Goal: Task Accomplishment & Management: Manage account settings

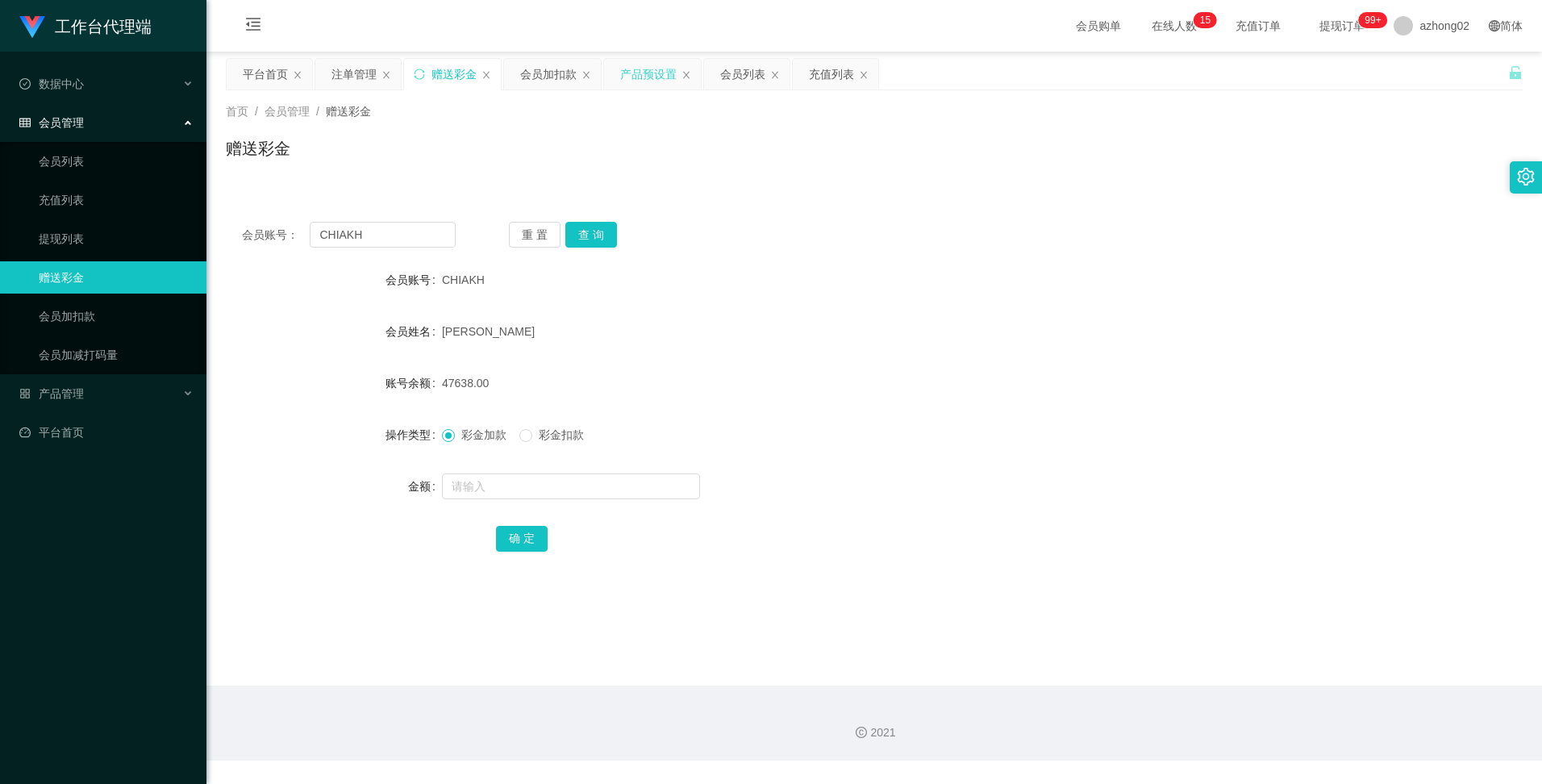
click at [656, 81] on div "产品预设置" at bounding box center [648, 75] width 57 height 31
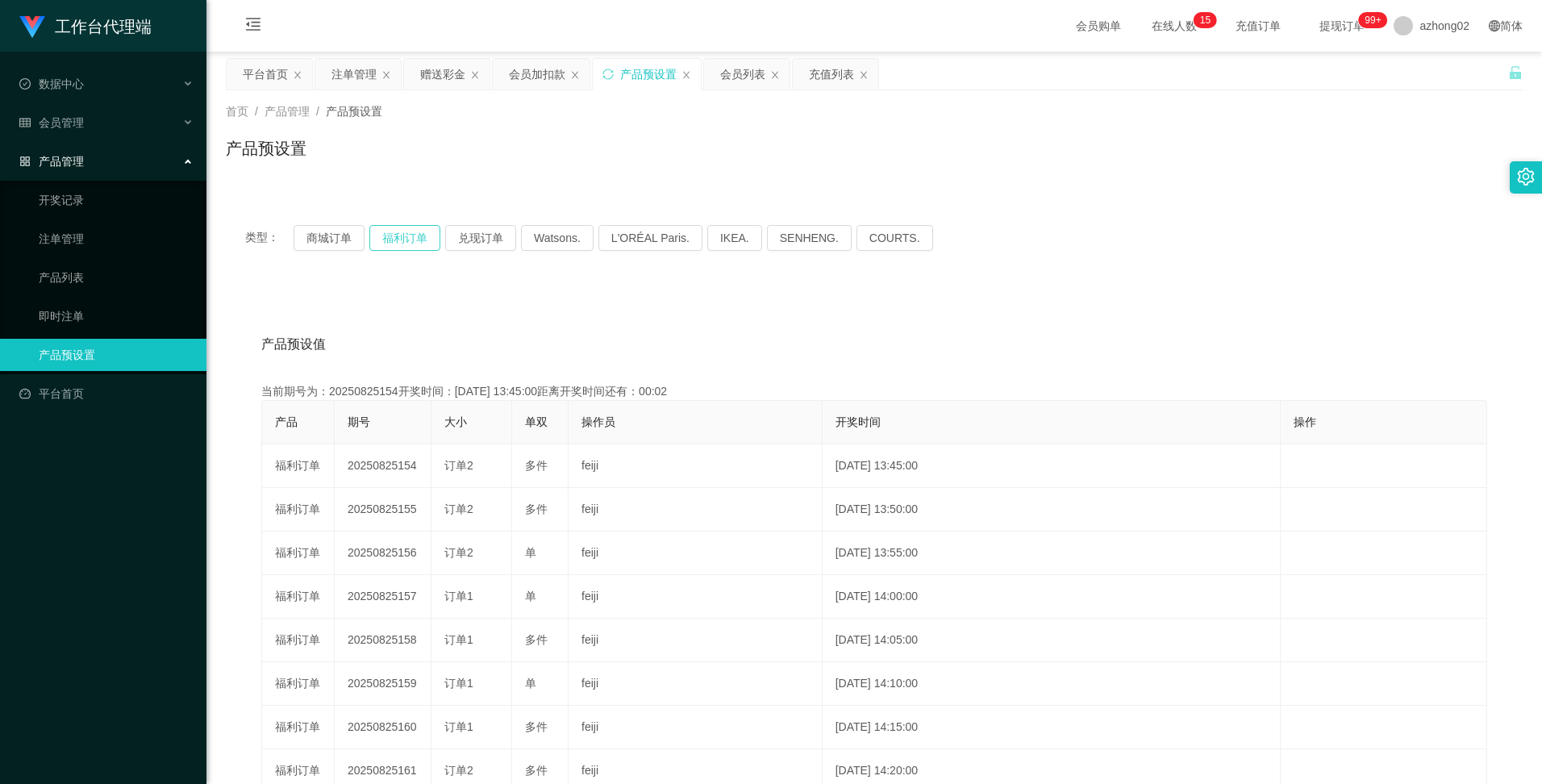
click at [387, 236] on button "福利订单" at bounding box center [405, 238] width 71 height 26
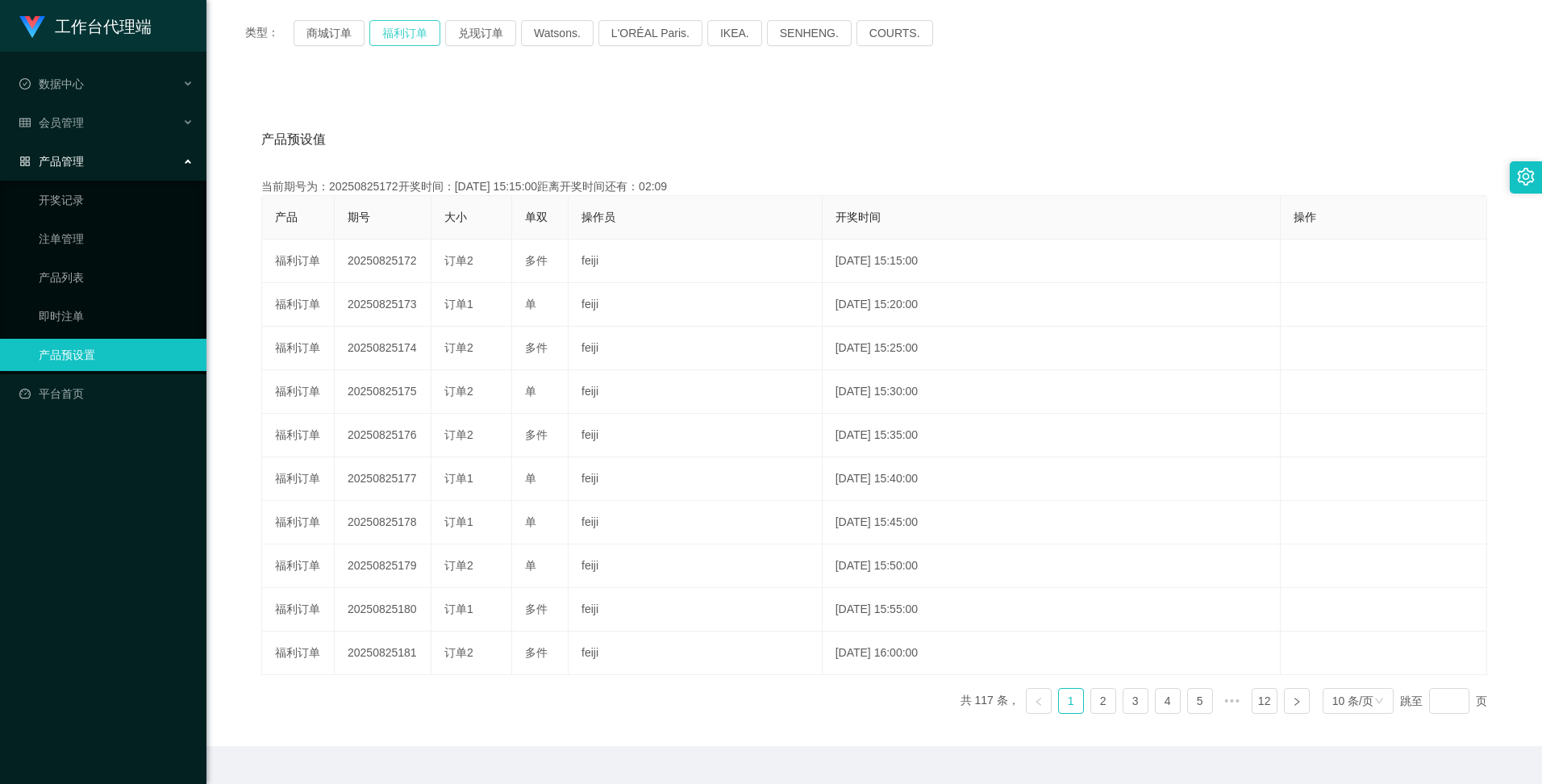
scroll to position [242, 0]
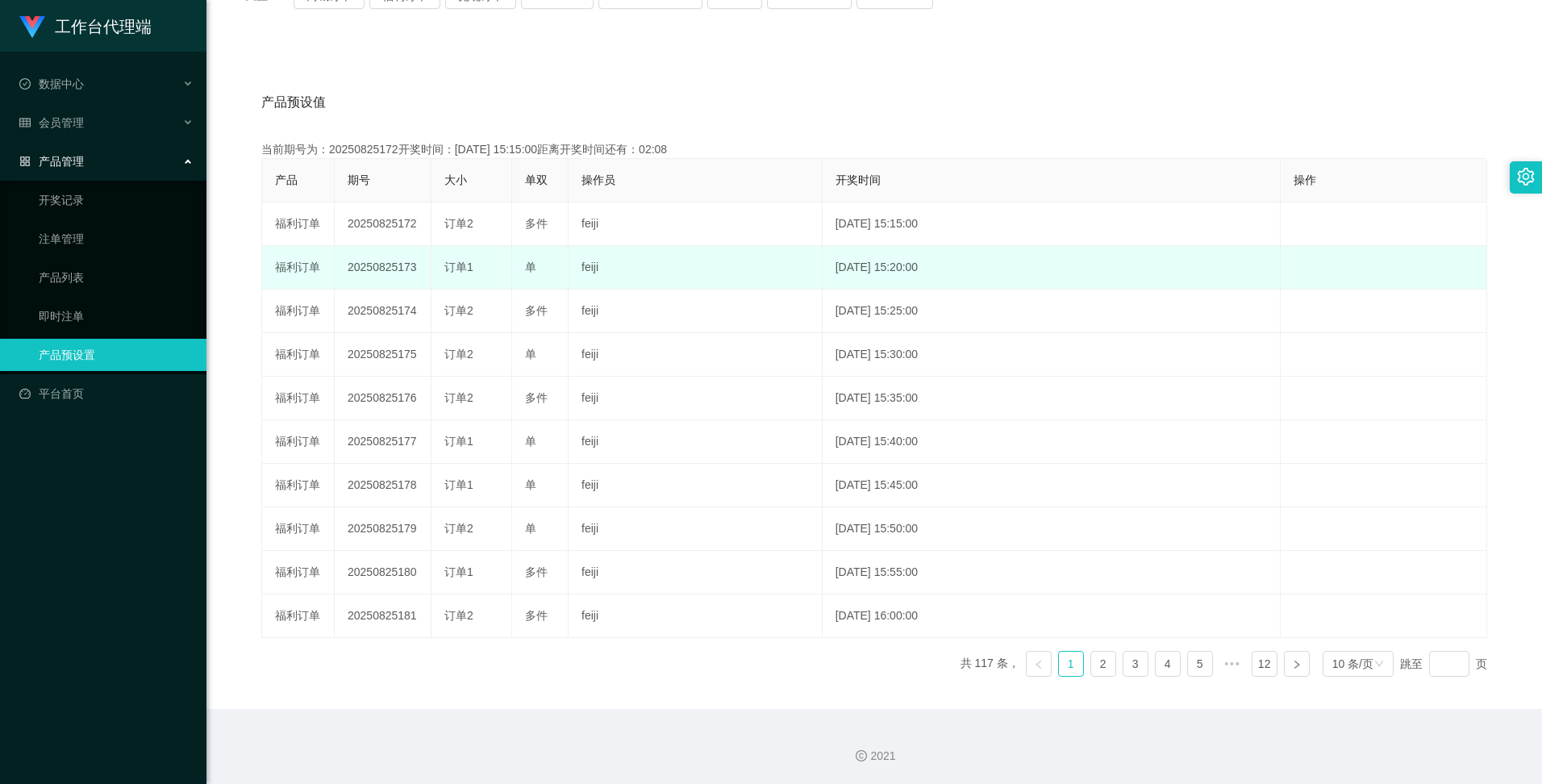
click at [389, 268] on td "20250825173" at bounding box center [383, 268] width 97 height 44
copy td "20250825173"
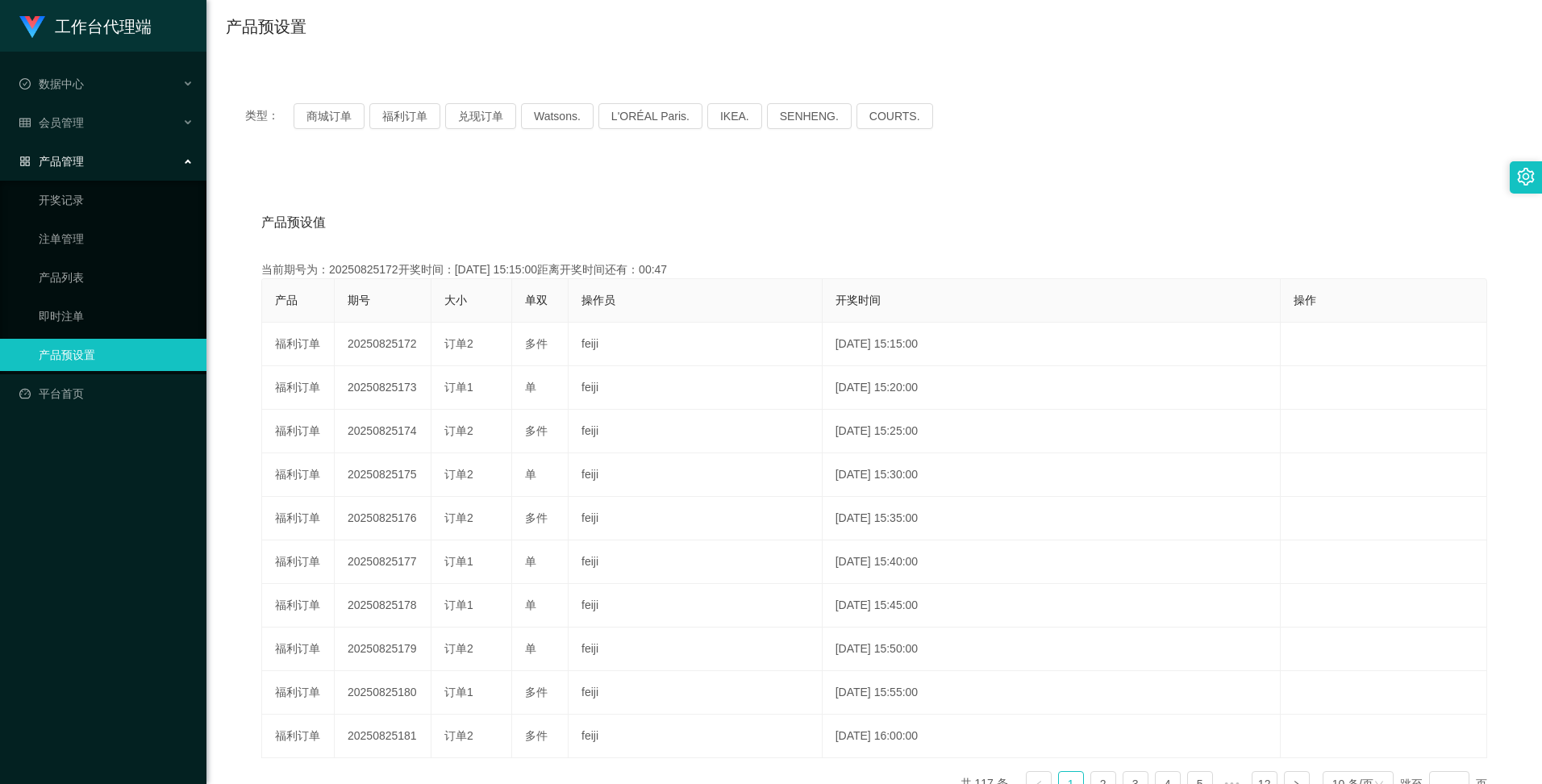
scroll to position [0, 0]
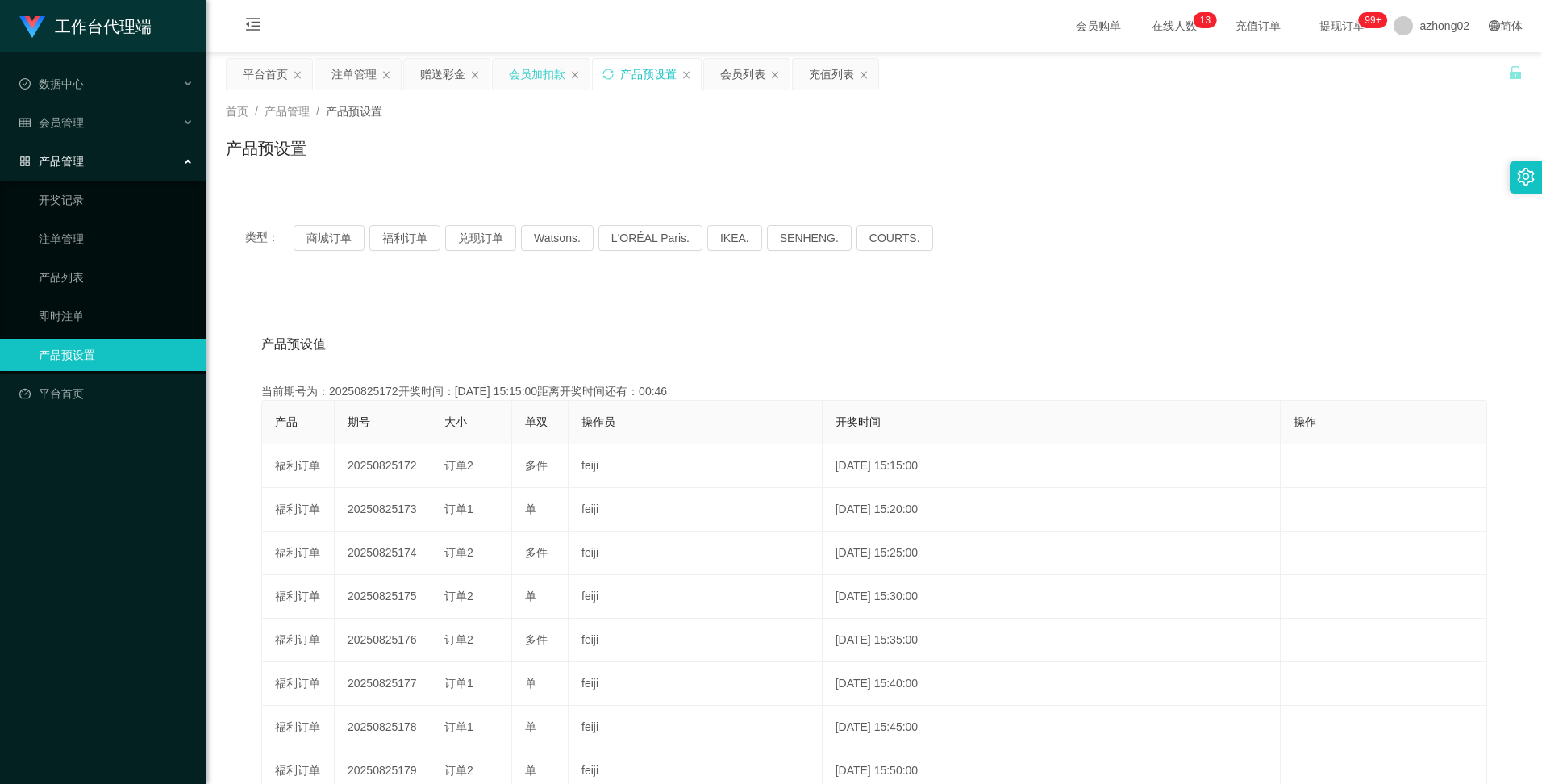
click at [513, 79] on div "会员加扣款" at bounding box center [537, 75] width 57 height 31
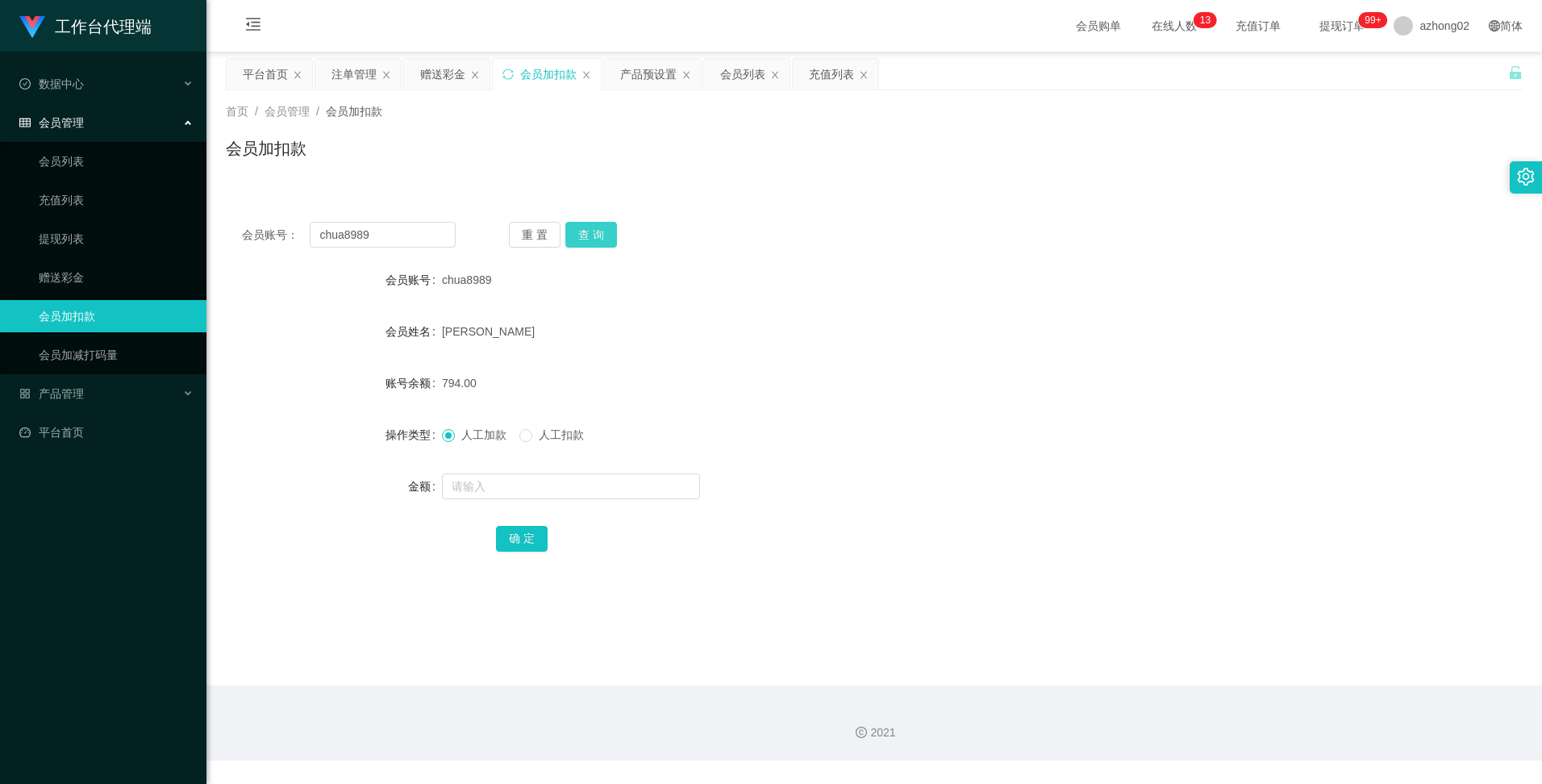
click at [595, 238] on button "查 询" at bounding box center [591, 234] width 52 height 26
click at [591, 232] on button "查 询" at bounding box center [591, 234] width 52 height 26
click at [443, 78] on div "赠送彩金" at bounding box center [443, 75] width 46 height 31
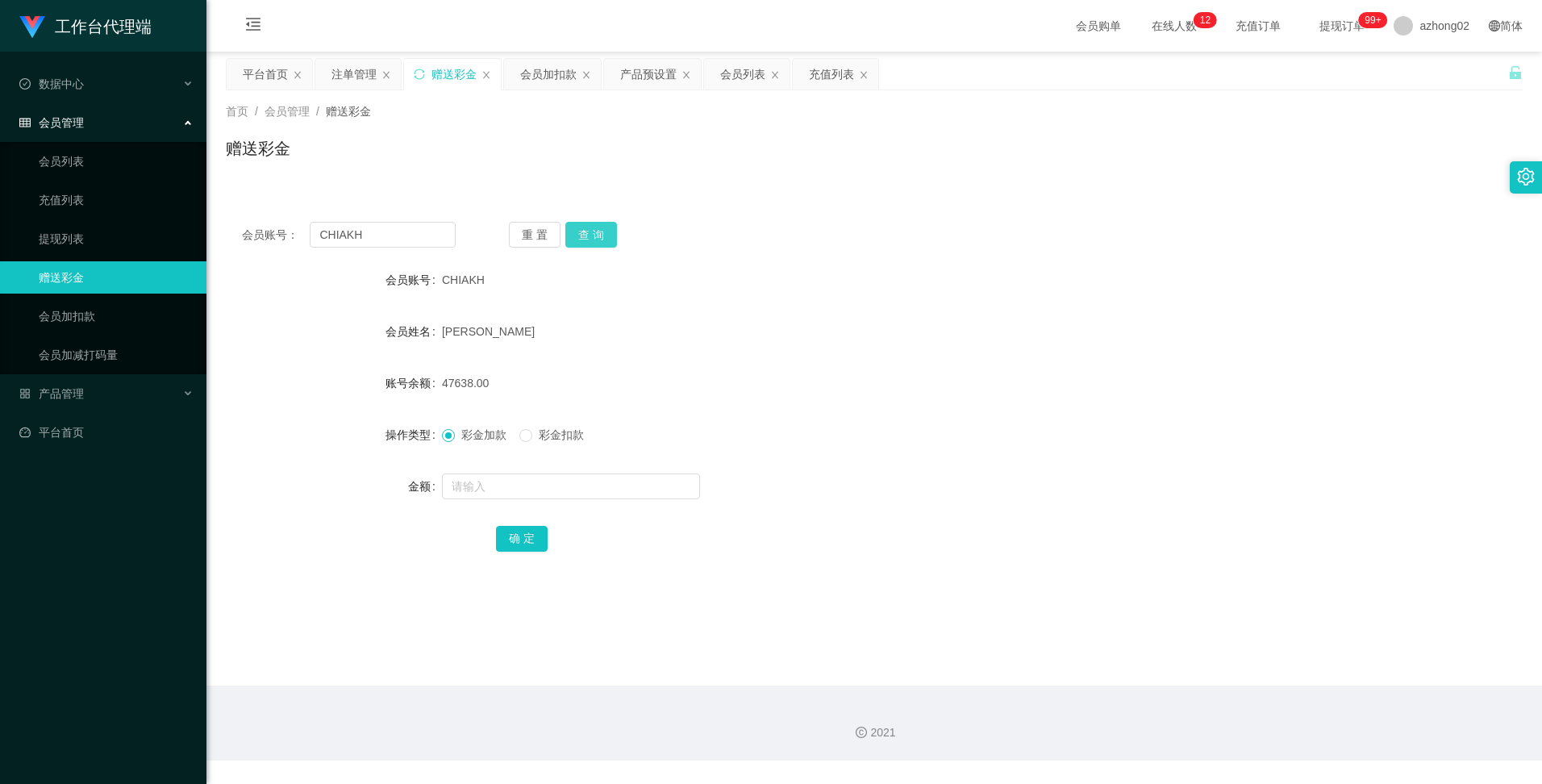
click at [604, 241] on button "查 询" at bounding box center [591, 234] width 52 height 26
click at [543, 79] on div "会员加扣款" at bounding box center [549, 75] width 57 height 31
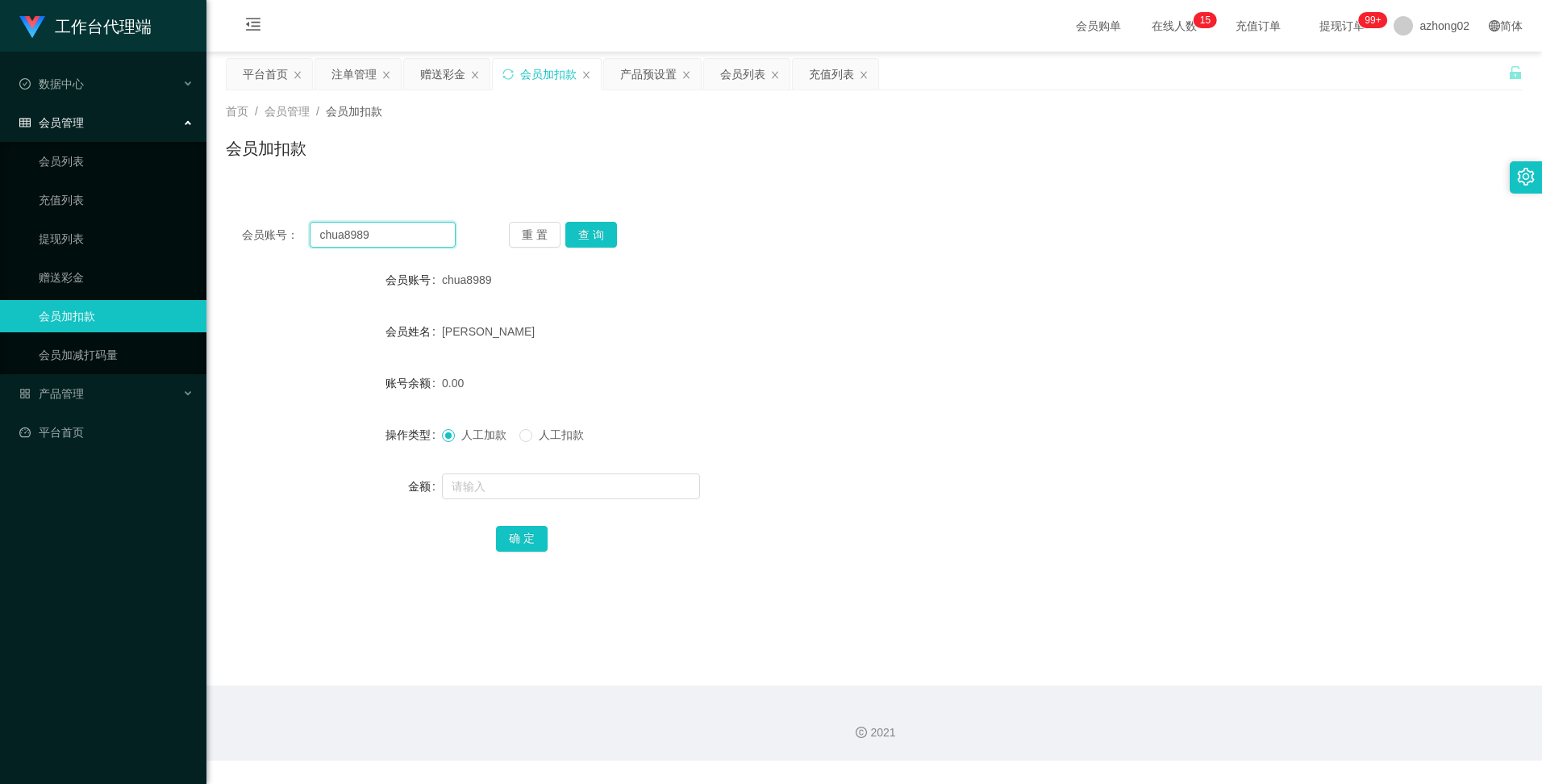
drag, startPoint x: 406, startPoint y: 241, endPoint x: 302, endPoint y: 229, distance: 104.7
click at [302, 229] on div "会员账号： chua8989" at bounding box center [348, 234] width 213 height 26
paste input "ChuahBoonSing"
type input "ChuahBoonSing"
click at [600, 232] on button "查 询" at bounding box center [591, 234] width 52 height 26
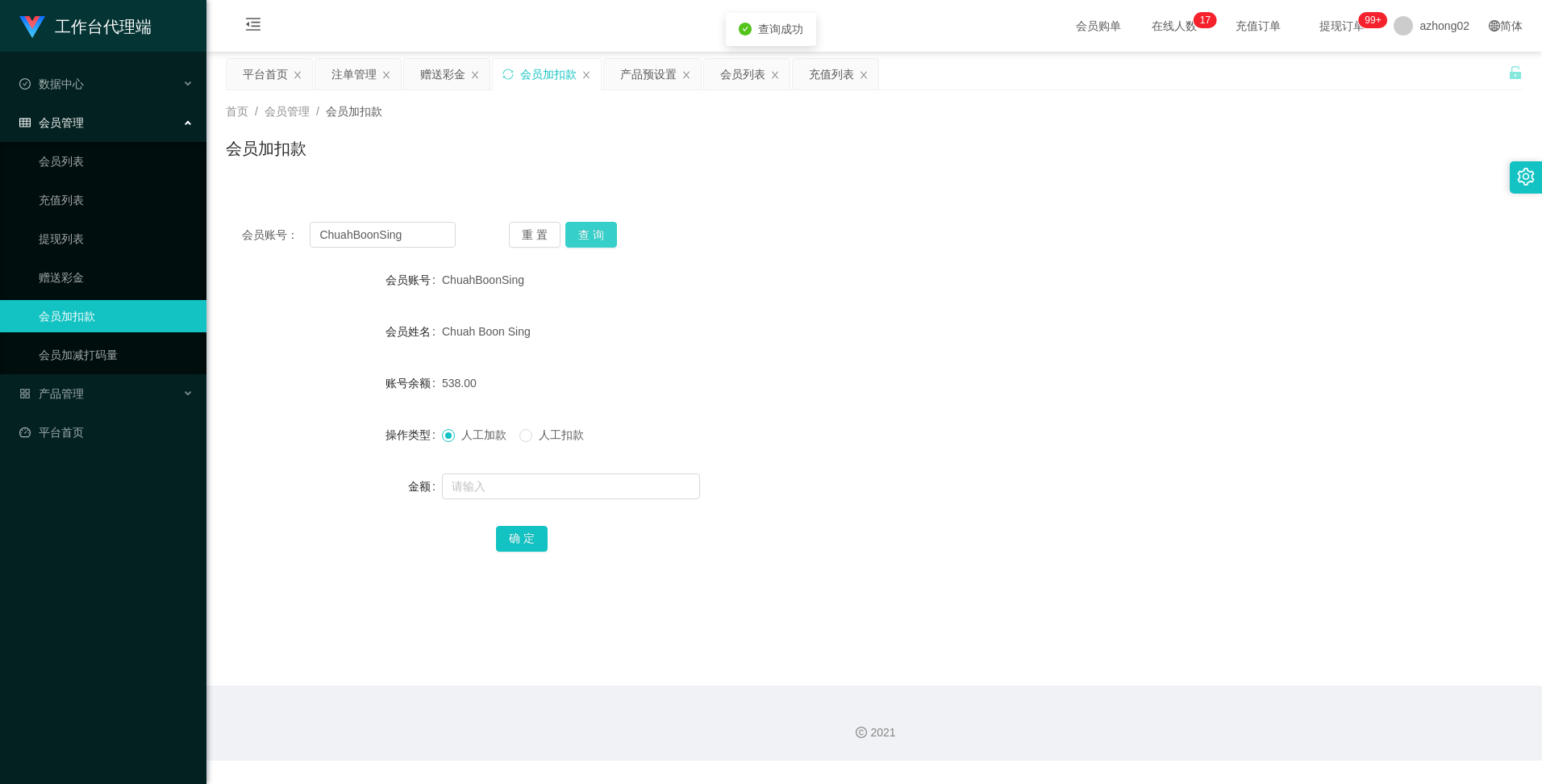
click at [599, 230] on button "查 询" at bounding box center [591, 234] width 52 height 26
click at [651, 77] on div "产品预设置" at bounding box center [648, 75] width 57 height 31
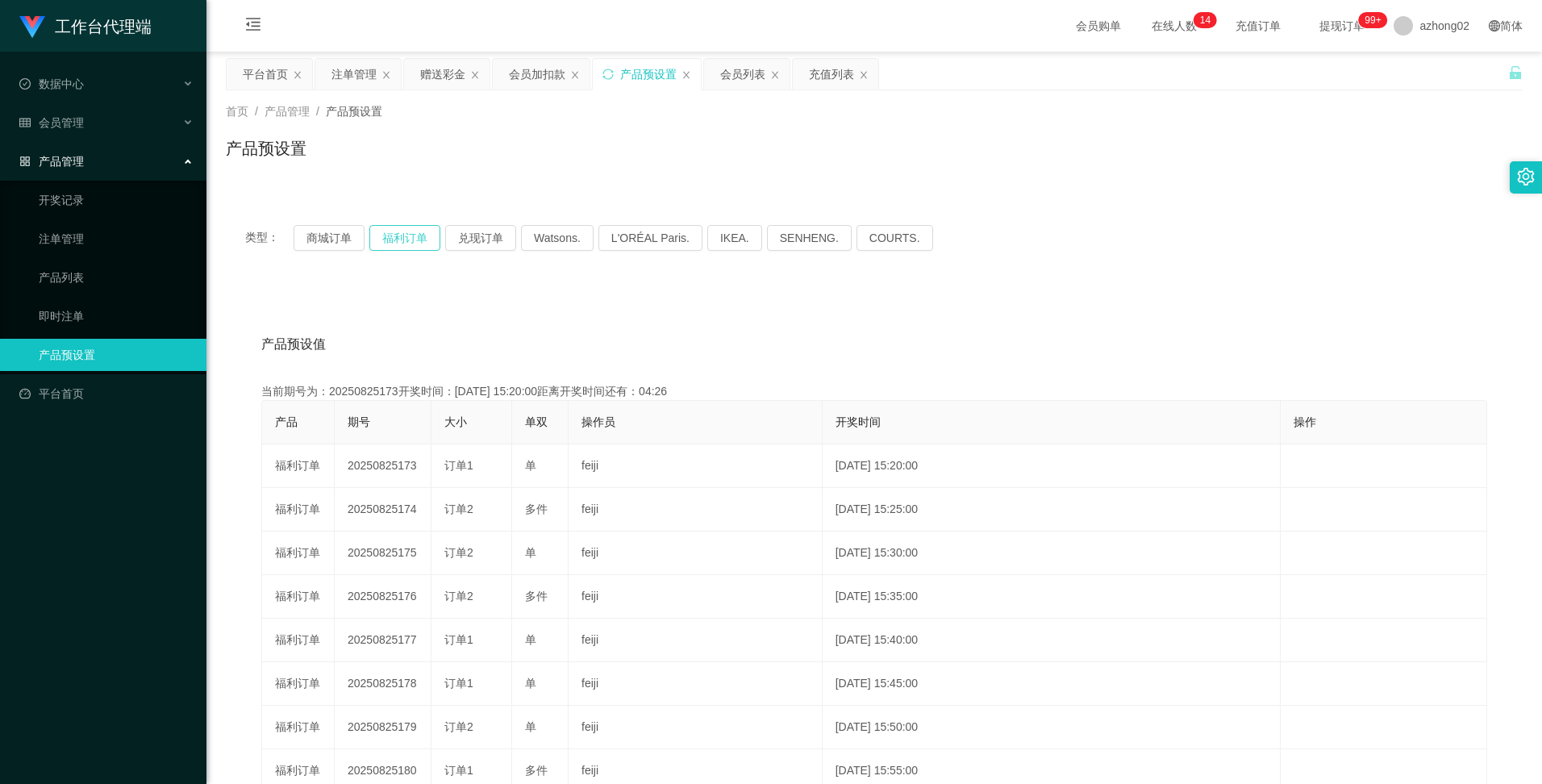
click at [398, 241] on button "福利订单" at bounding box center [405, 238] width 71 height 26
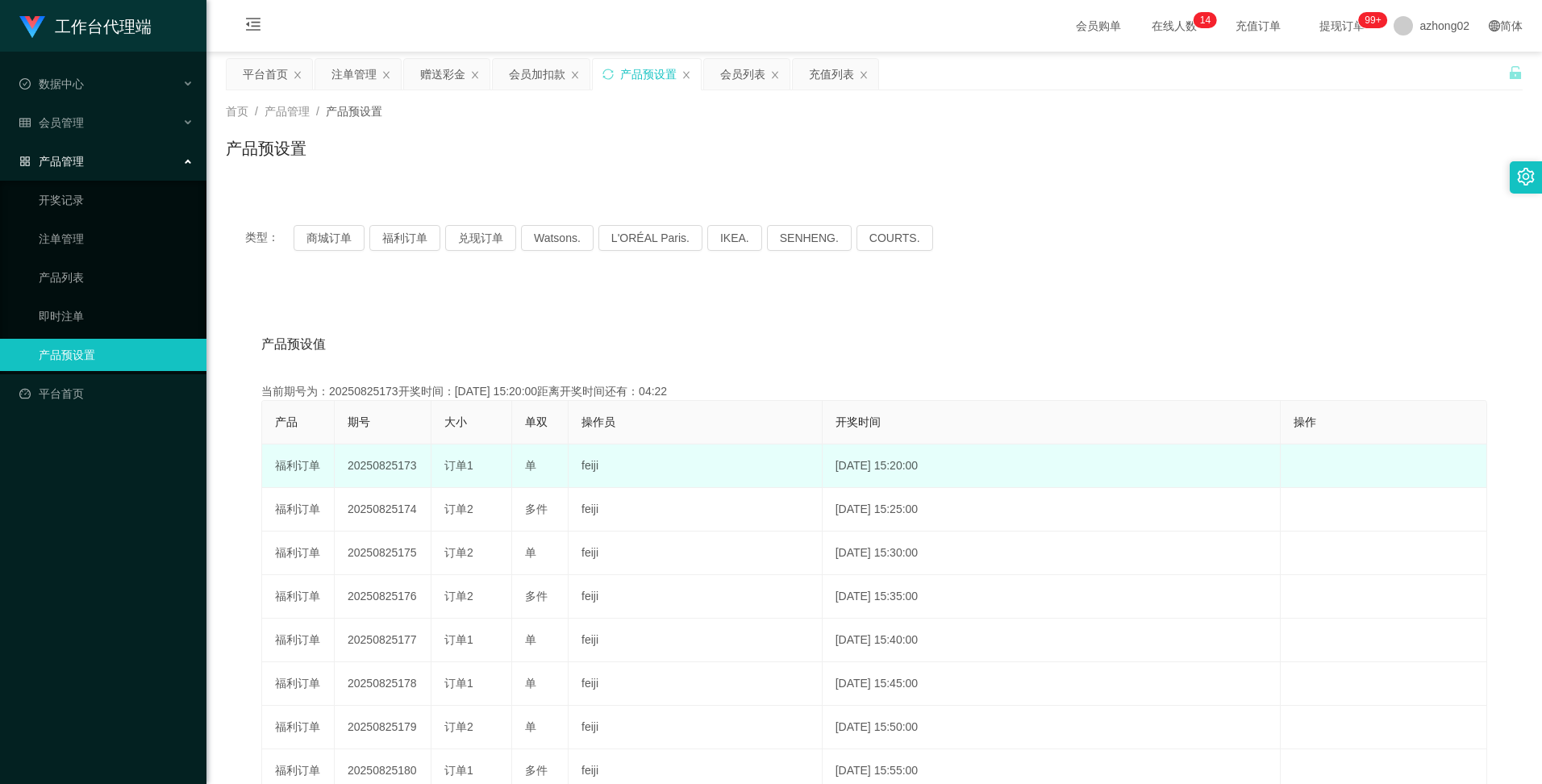
click at [377, 461] on td "20250825173" at bounding box center [383, 466] width 97 height 44
copy td "20250825173"
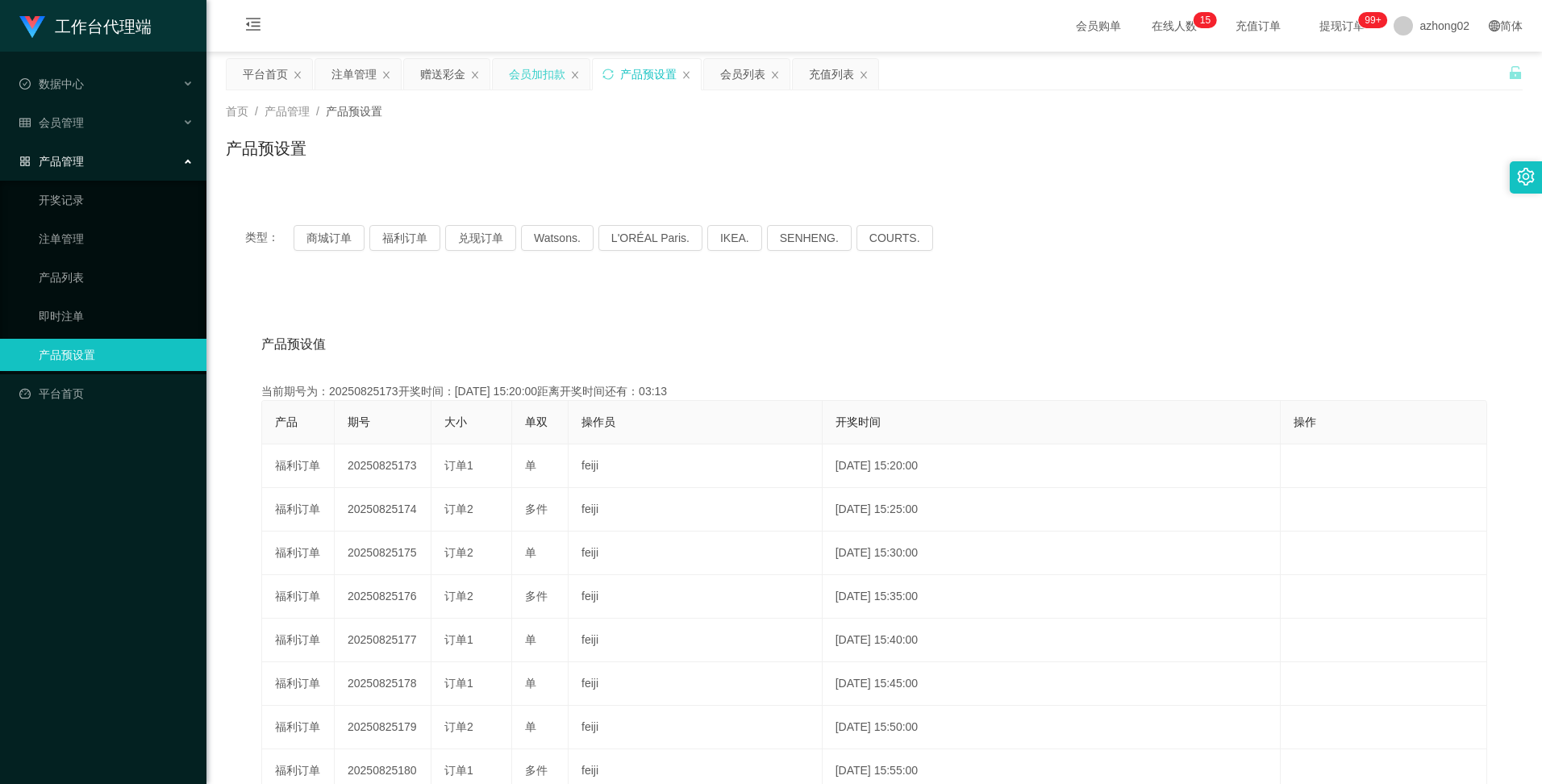
click at [535, 78] on div "会员加扣款" at bounding box center [537, 75] width 57 height 31
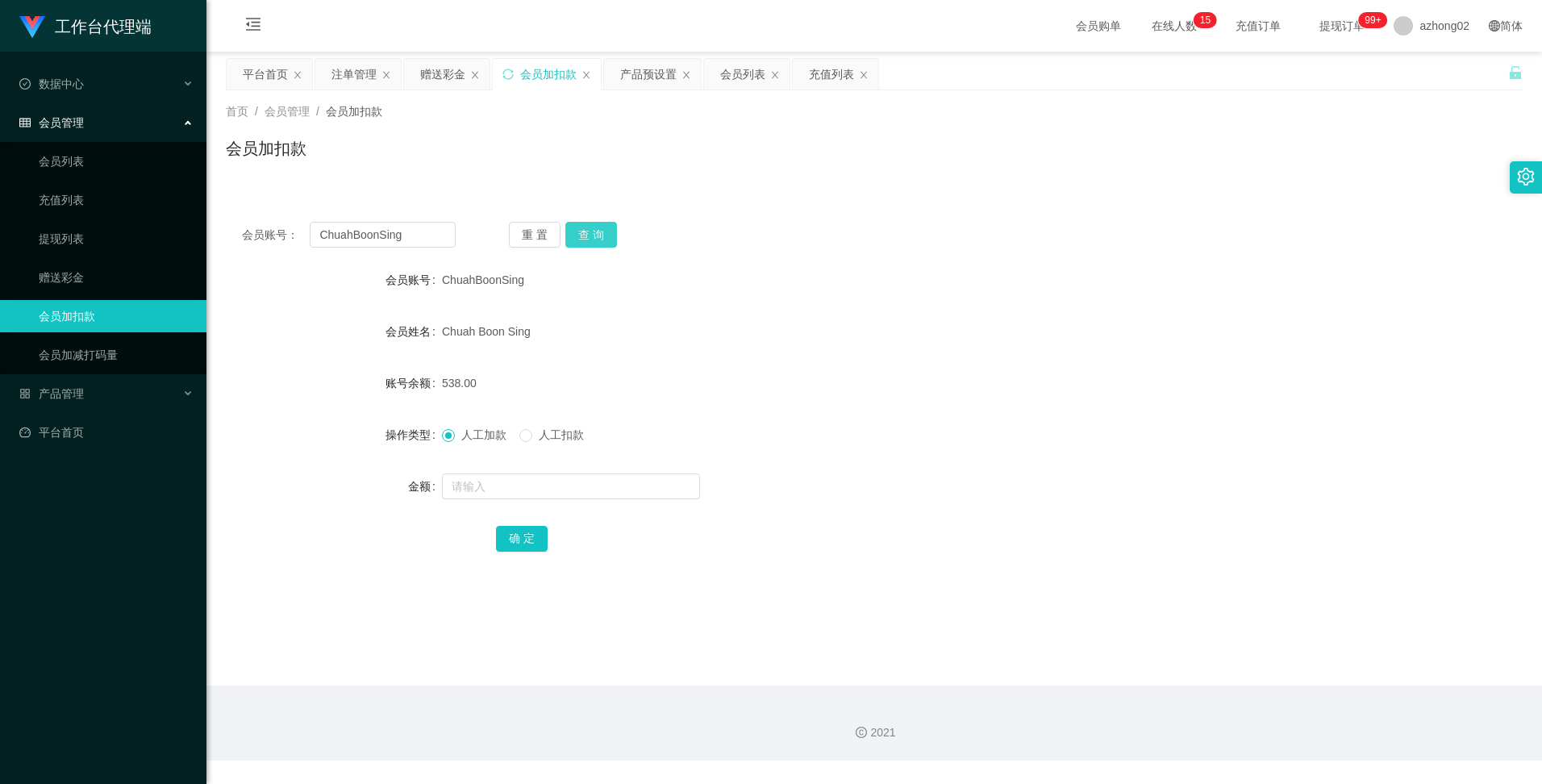
click at [583, 234] on button "查 询" at bounding box center [591, 234] width 52 height 26
click at [601, 242] on button "查 询" at bounding box center [591, 234] width 52 height 26
drag, startPoint x: 1177, startPoint y: 211, endPoint x: 1140, endPoint y: 220, distance: 38.1
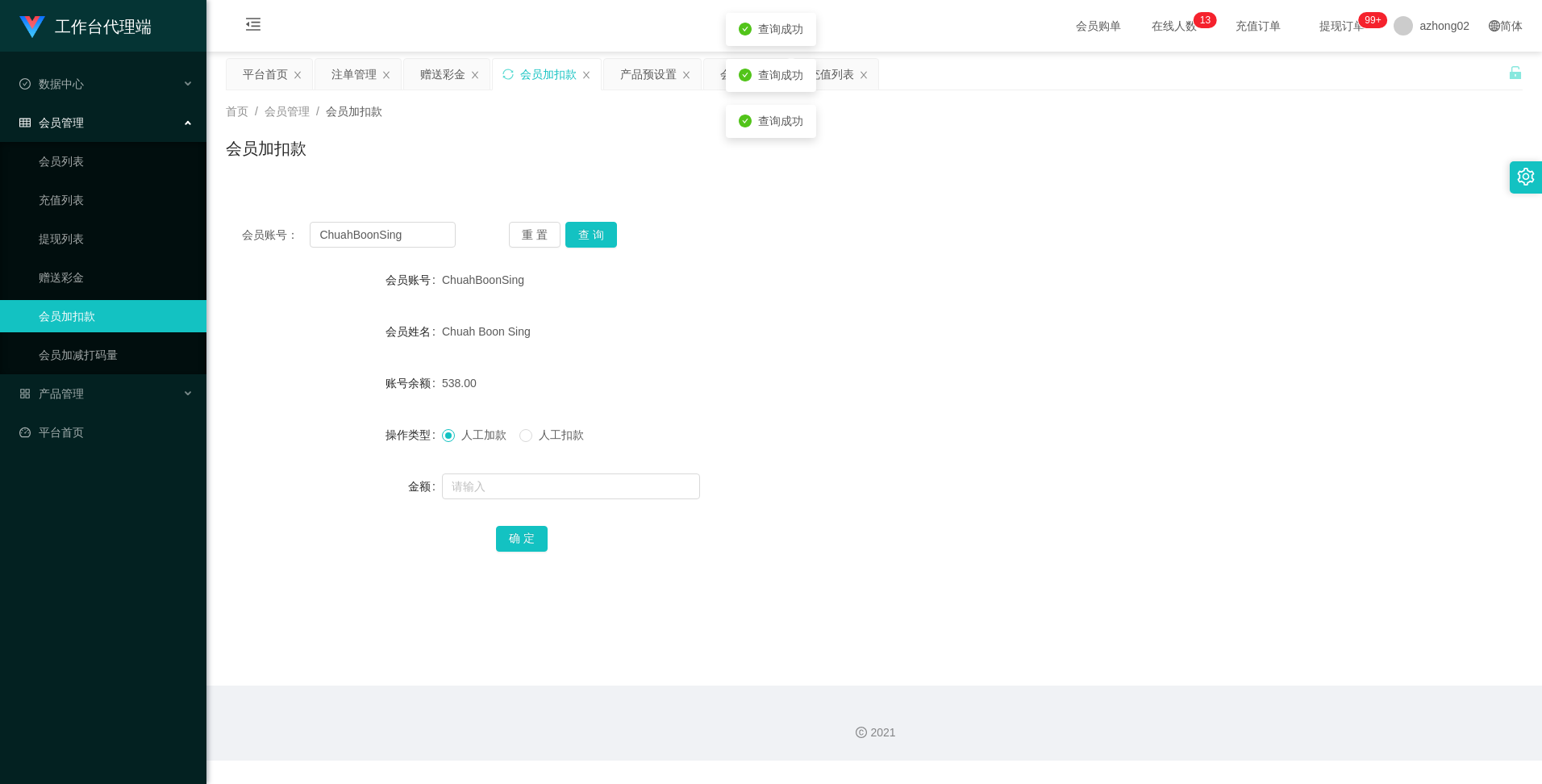
click at [1169, 213] on div "会员账号： ChuahBoonSing 重 置 查 询 会员账号 ChuahBoonSing 会员姓名 [PERSON_NAME] Sing 账号余额 538…" at bounding box center [874, 397] width 1297 height 384
click at [641, 81] on div "产品预设置" at bounding box center [648, 75] width 57 height 31
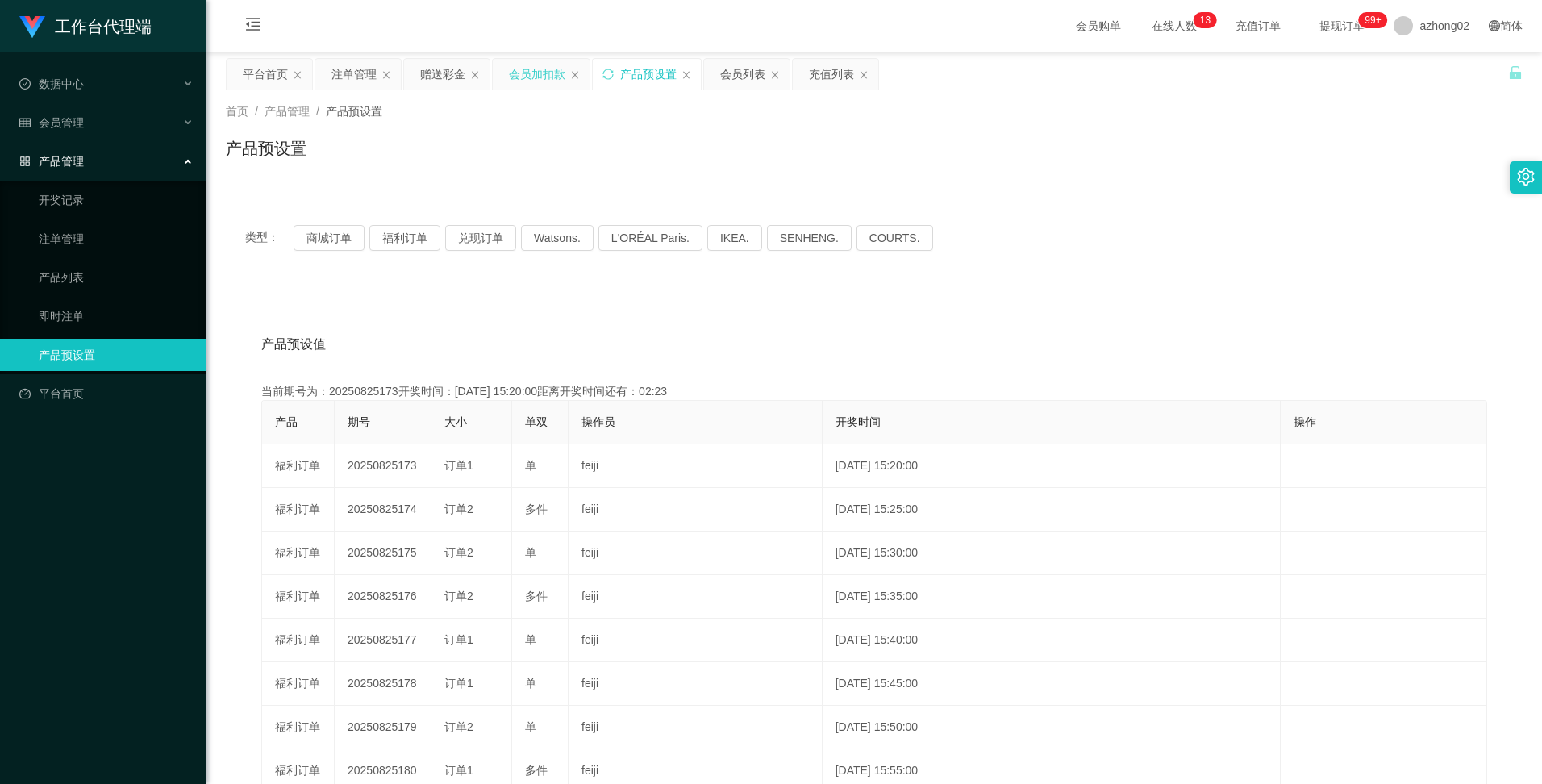
click at [522, 77] on div "会员加扣款" at bounding box center [537, 75] width 57 height 31
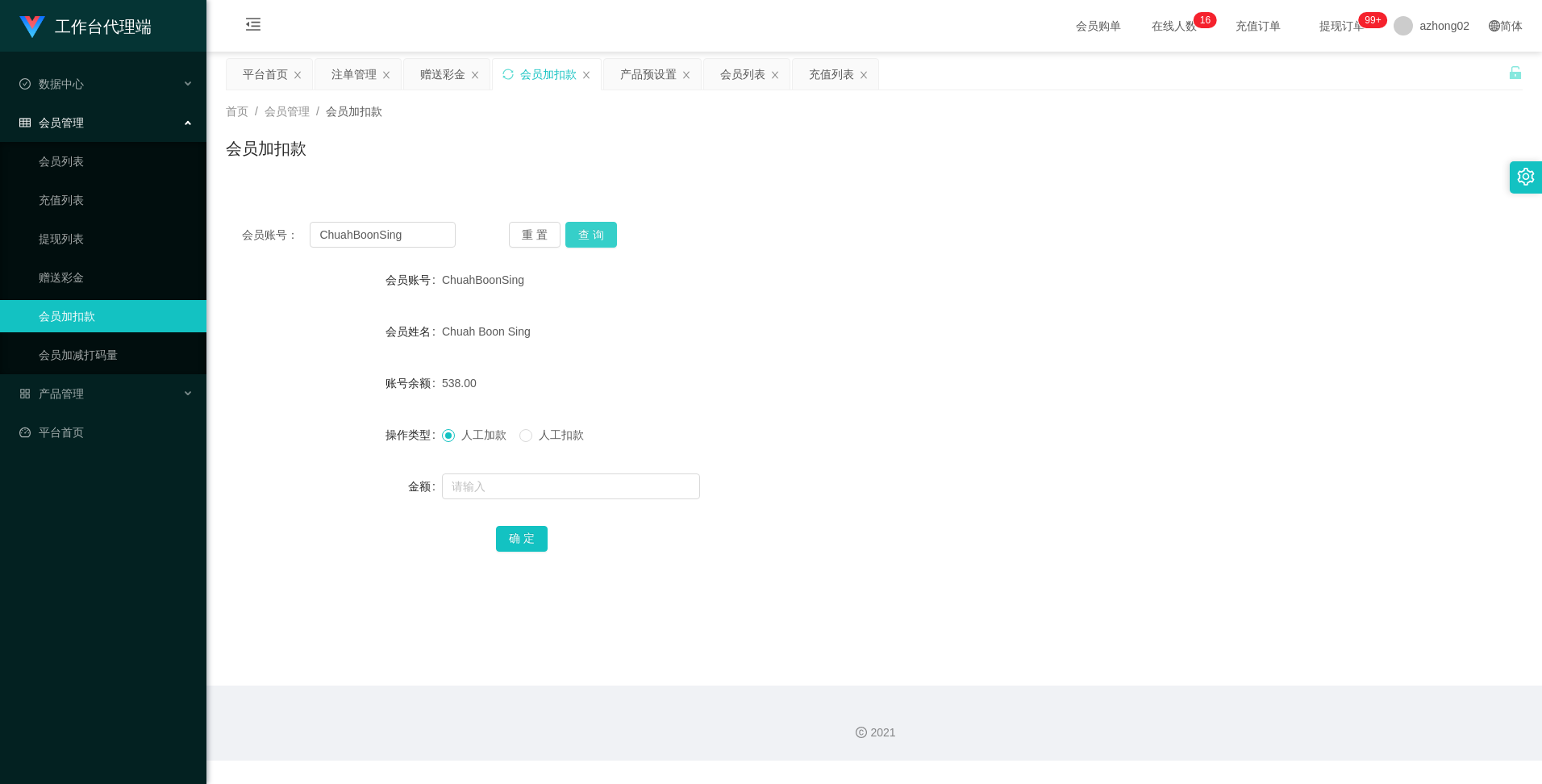
click at [596, 230] on button "查 询" at bounding box center [591, 234] width 52 height 26
click at [653, 65] on div "产品预设置" at bounding box center [648, 75] width 57 height 31
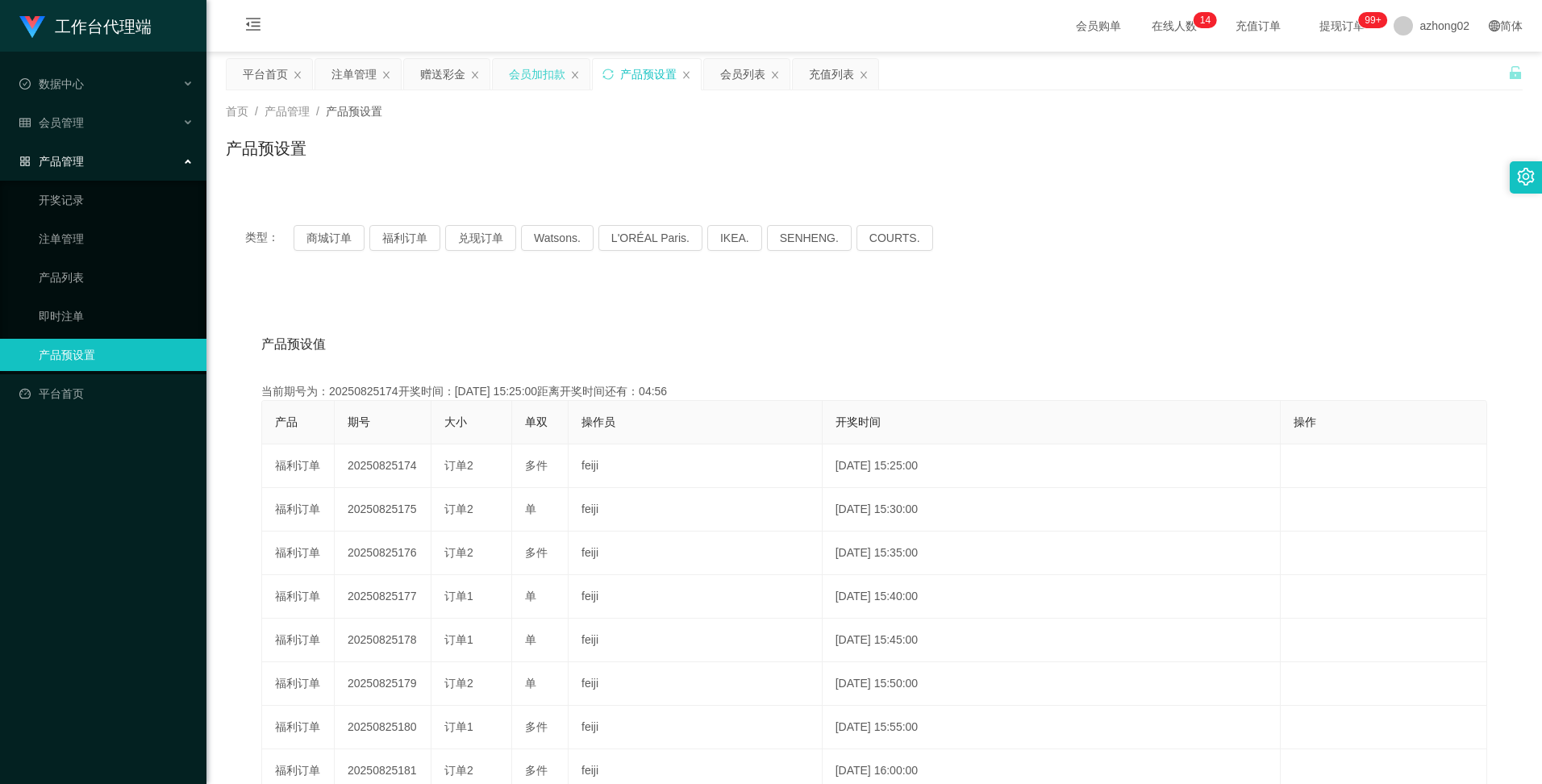
click at [540, 74] on div "会员加扣款" at bounding box center [537, 75] width 57 height 31
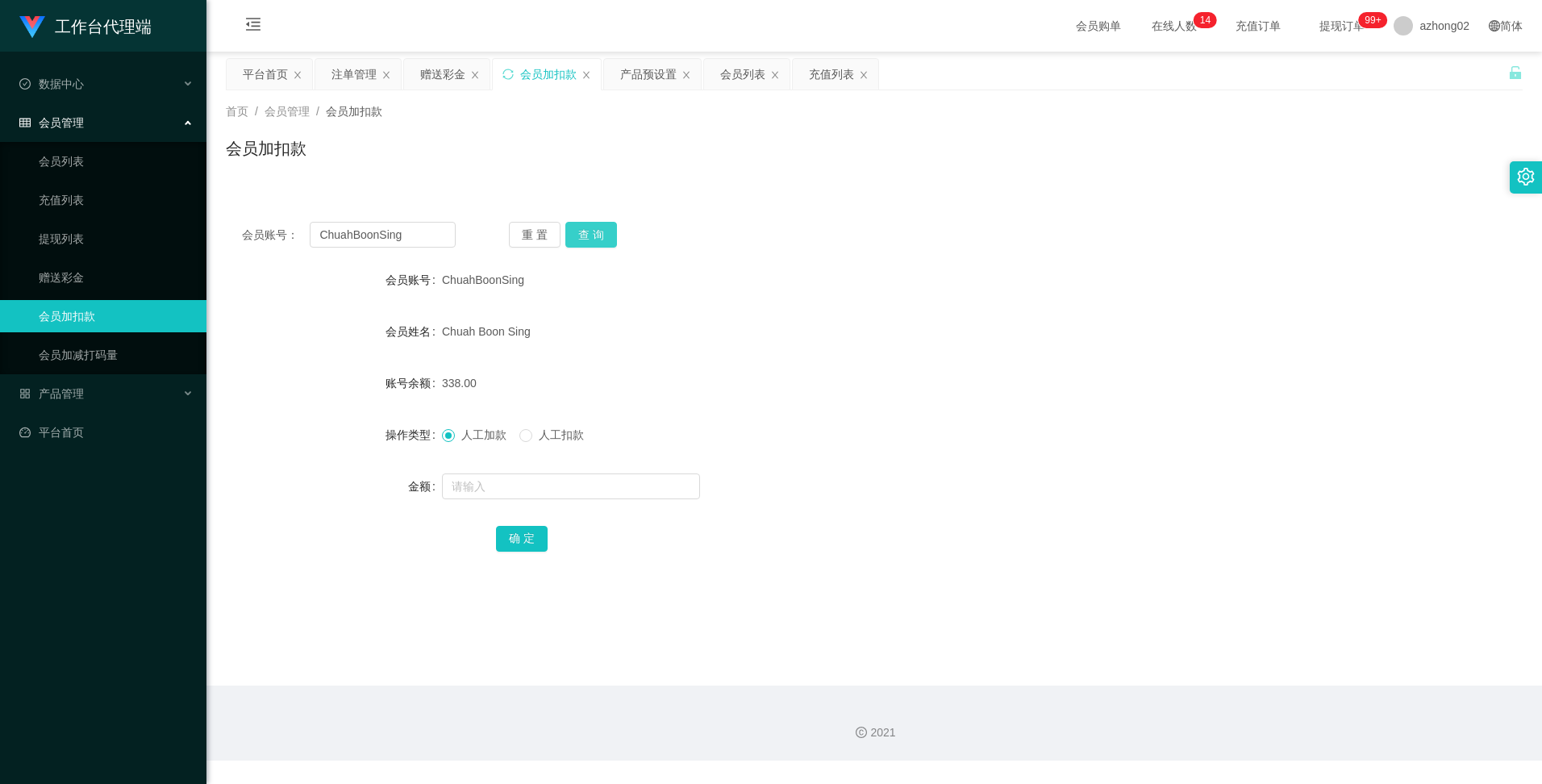
click at [597, 236] on button "查 询" at bounding box center [591, 234] width 52 height 26
click at [583, 232] on button "查 询" at bounding box center [591, 234] width 52 height 26
